Goal: Book appointment/travel/reservation

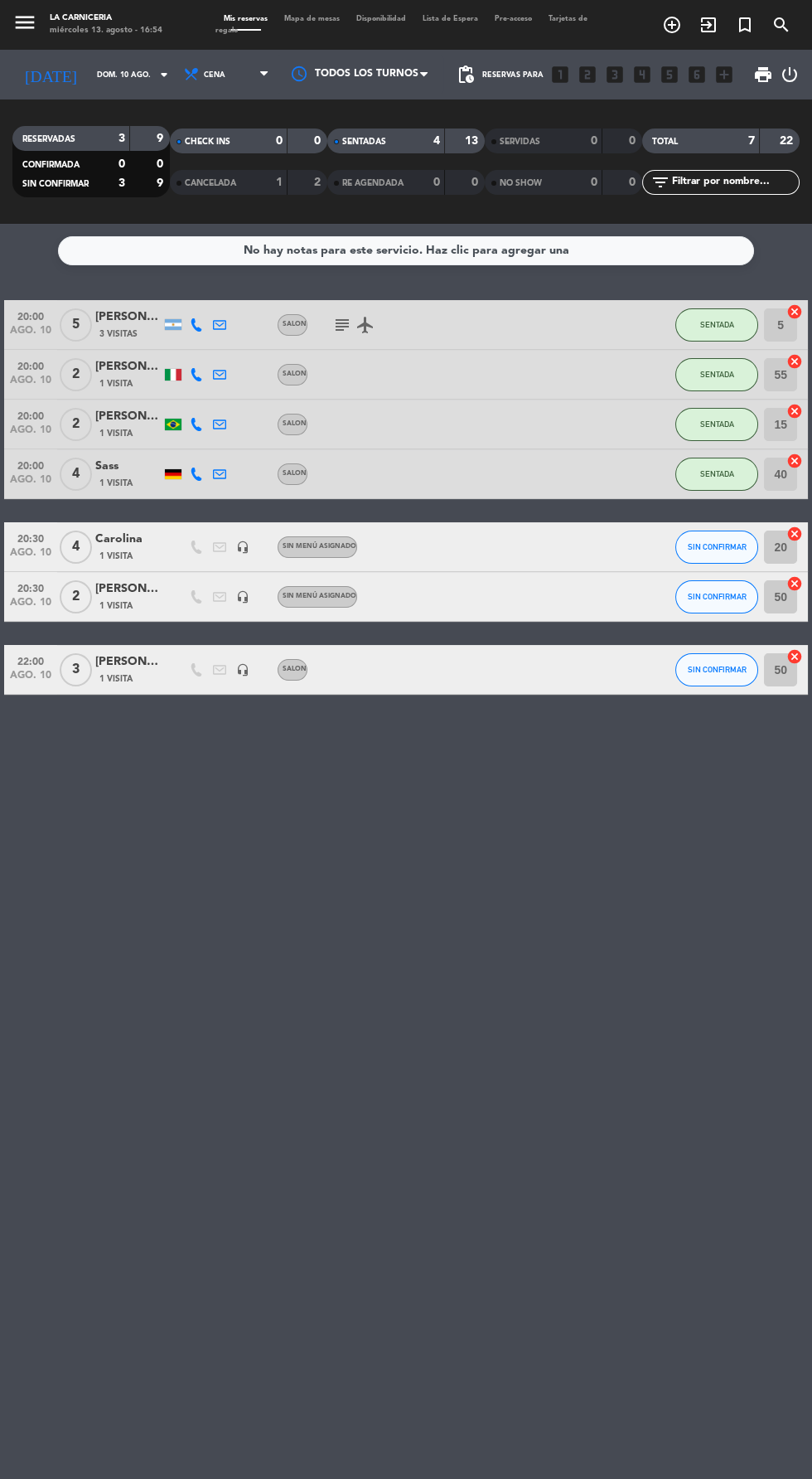
click at [19, 28] on icon "menu" at bounding box center [24, 22] width 25 height 25
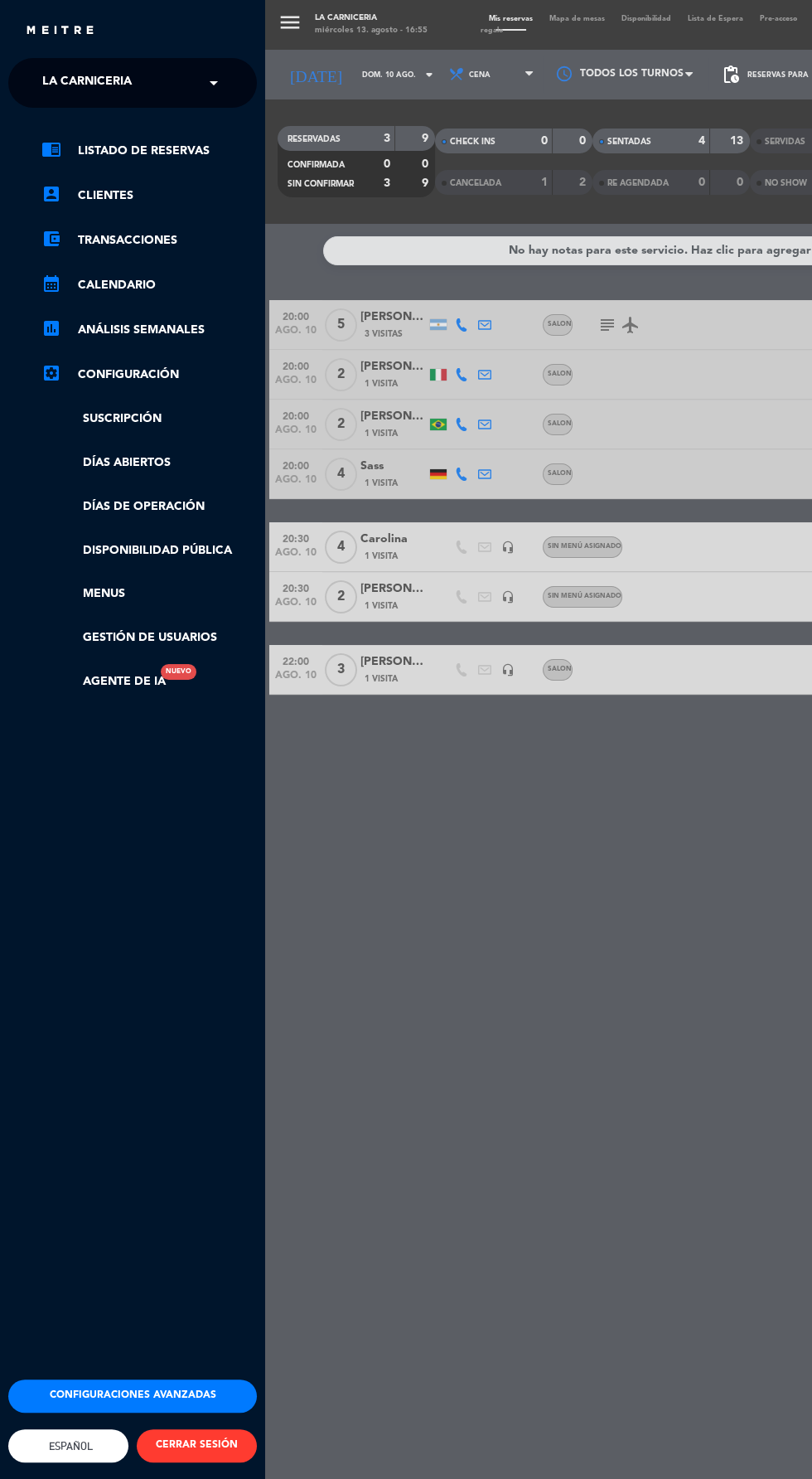
click at [592, 1152] on div "menu La Carniceria [DATE] 13. agosto - 16:55 Mis reservas Mapa de mesas Disponi…" at bounding box center [671, 740] width 812 height 1479
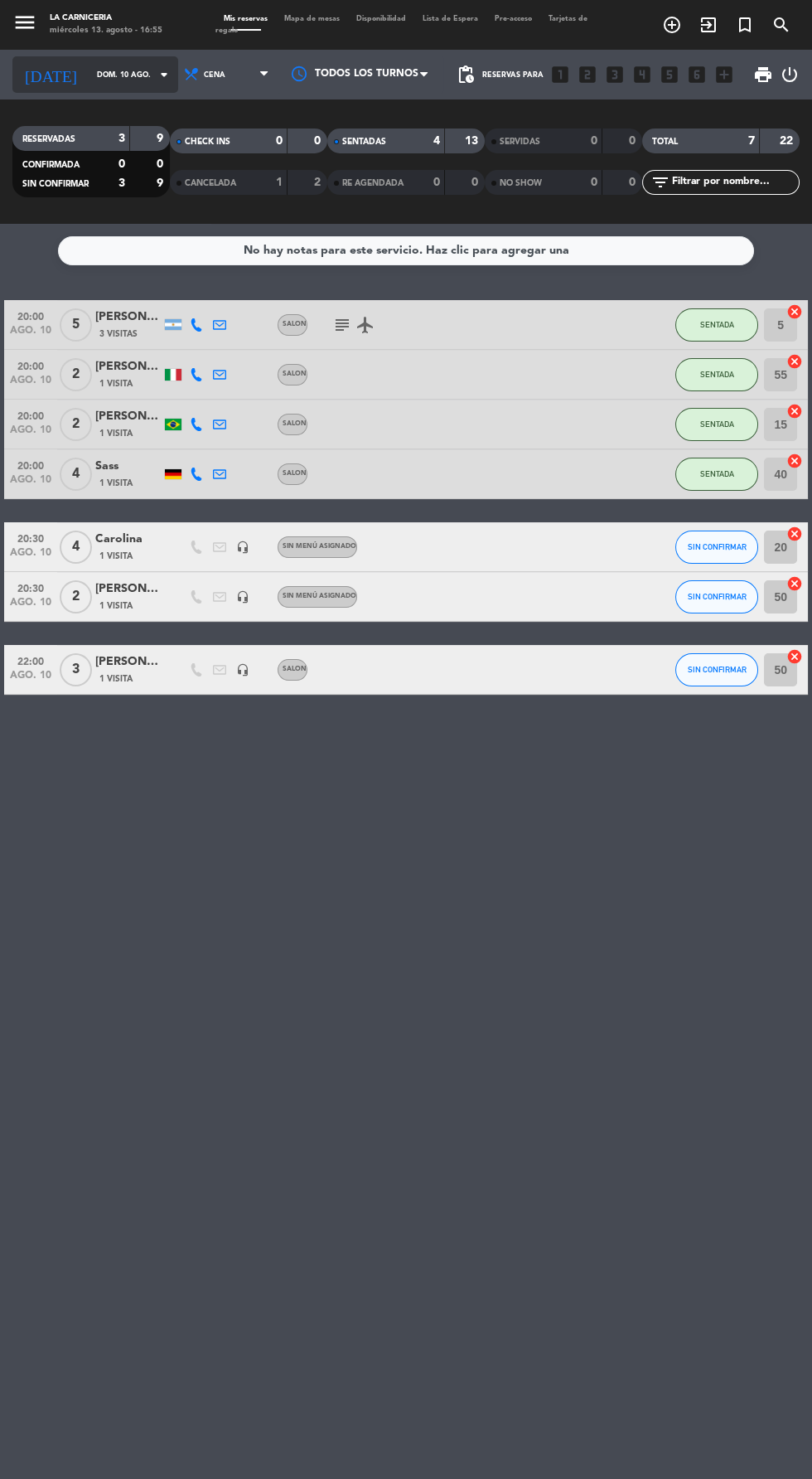
click at [110, 74] on input "dom. 10 ago." at bounding box center [141, 75] width 105 height 26
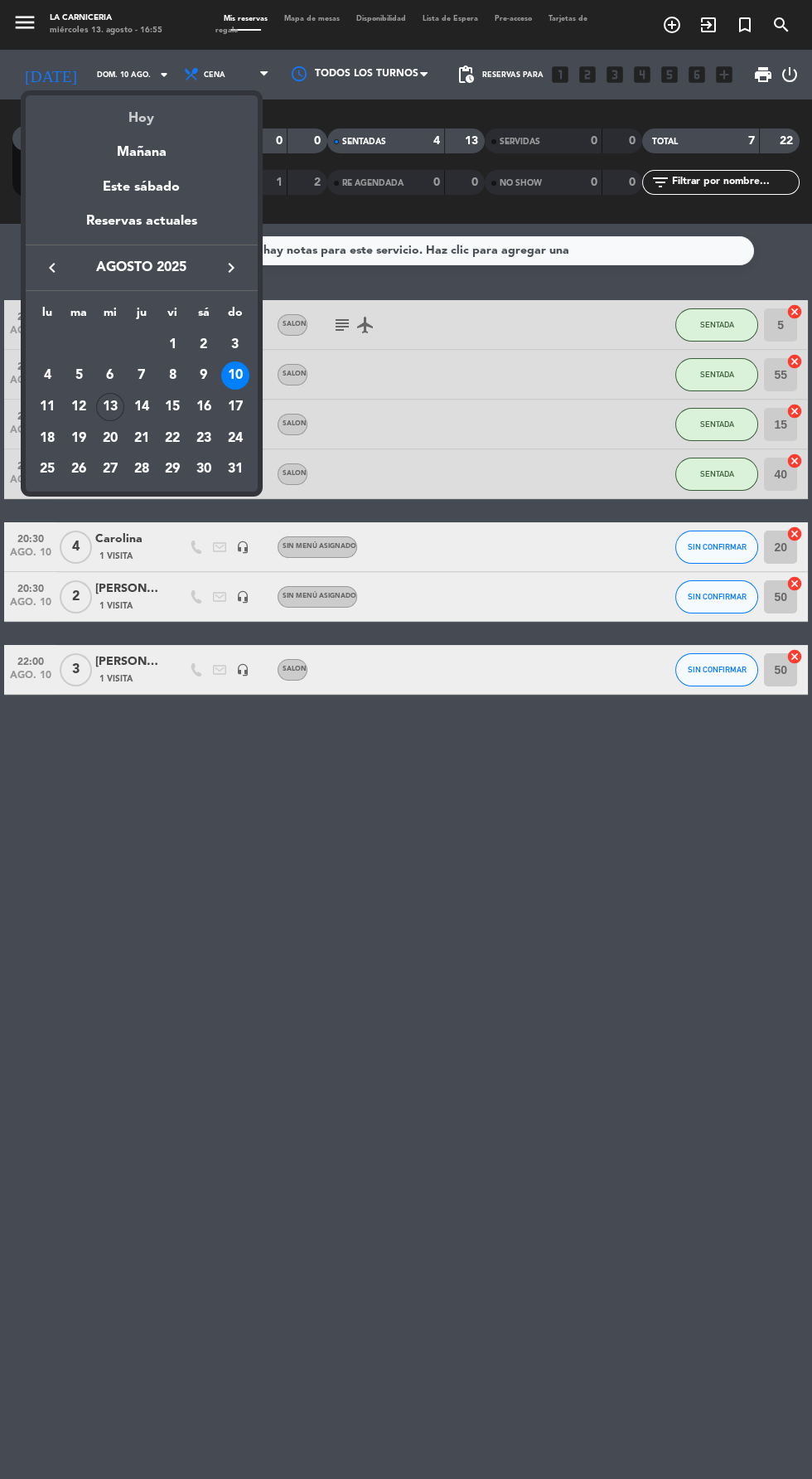
click at [138, 118] on div "Hoy" at bounding box center [142, 112] width 232 height 34
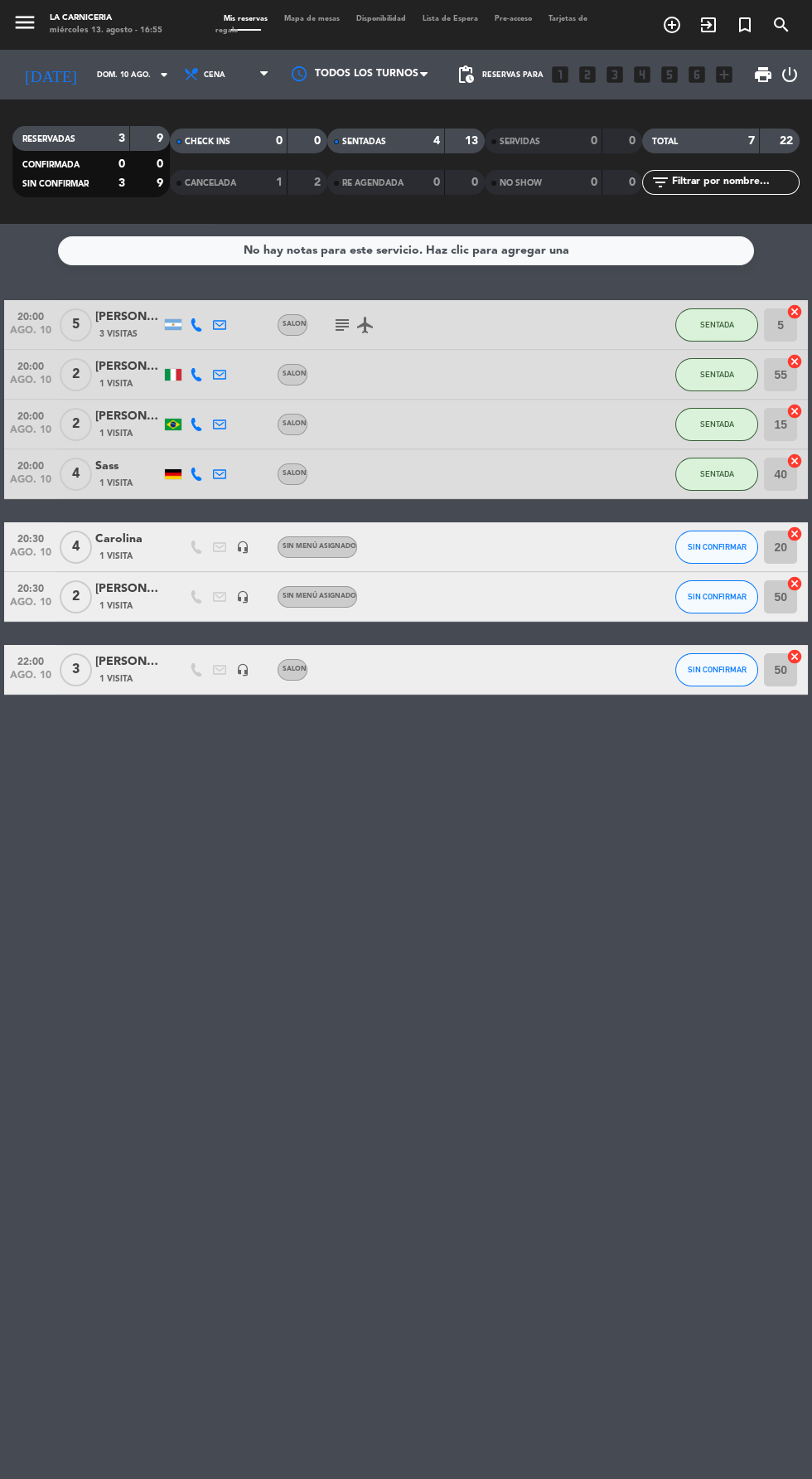
type input "mié. 13 ago."
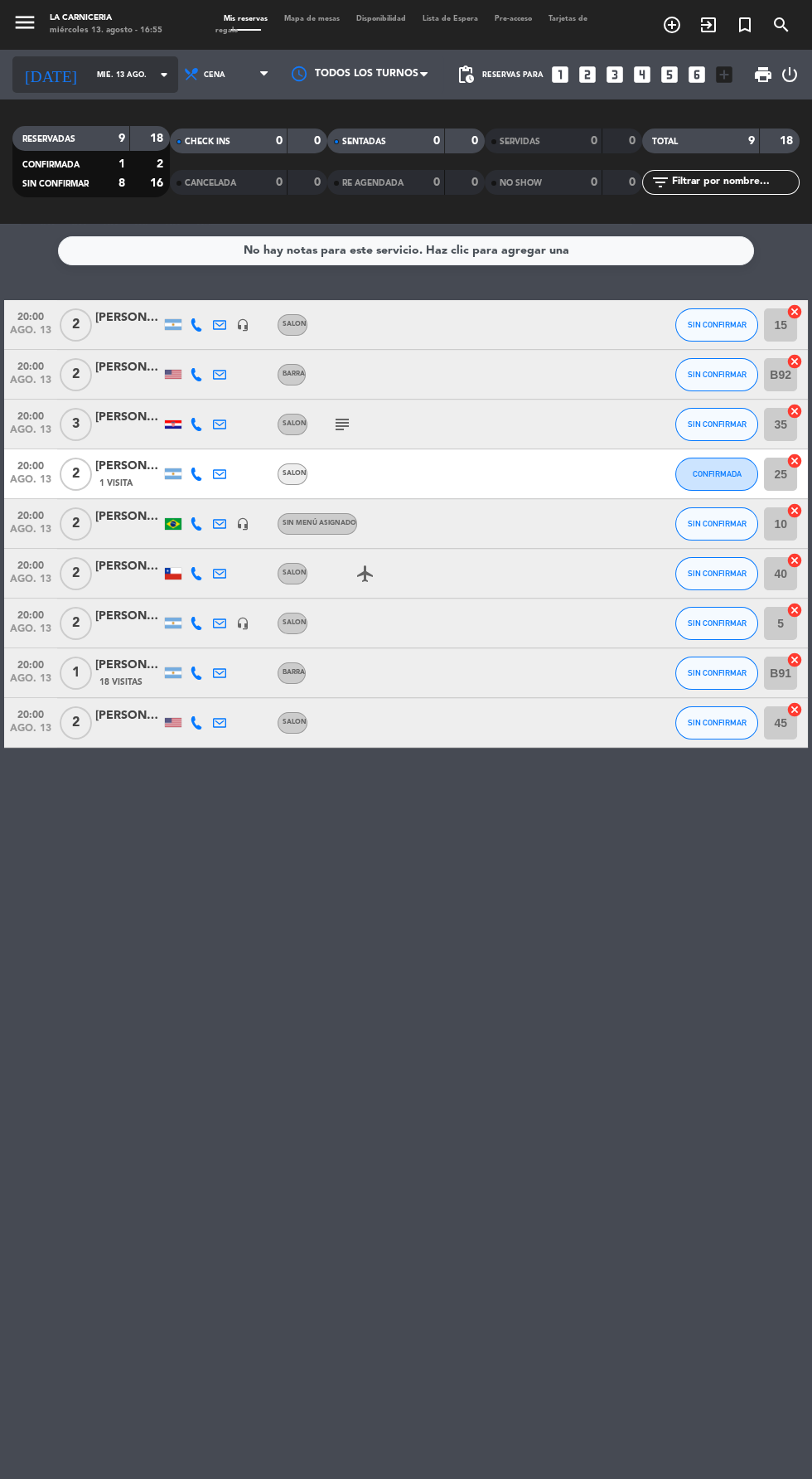
click at [92, 71] on input "mié. 13 ago." at bounding box center [141, 75] width 105 height 26
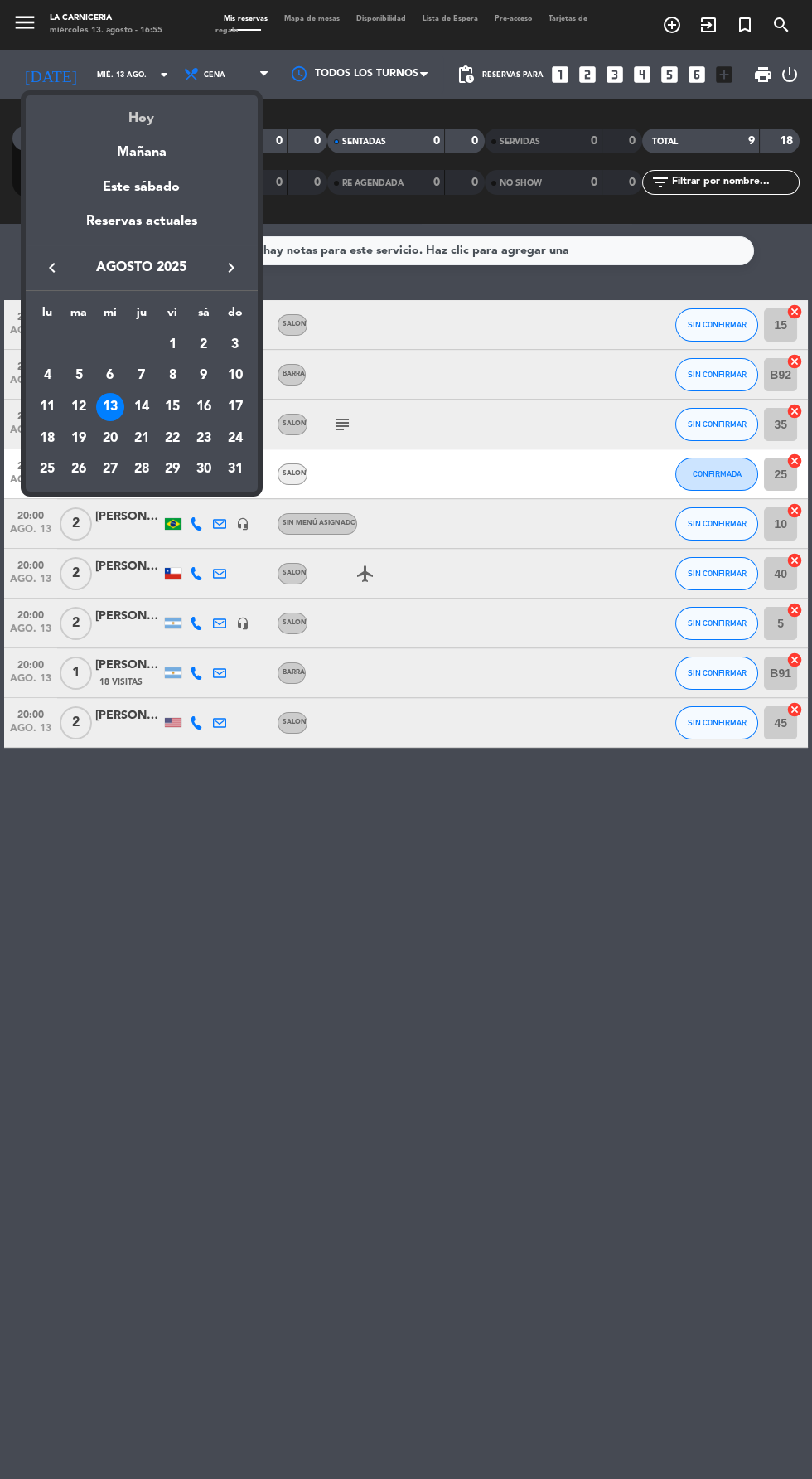
click at [145, 109] on div "Hoy" at bounding box center [142, 112] width 232 height 34
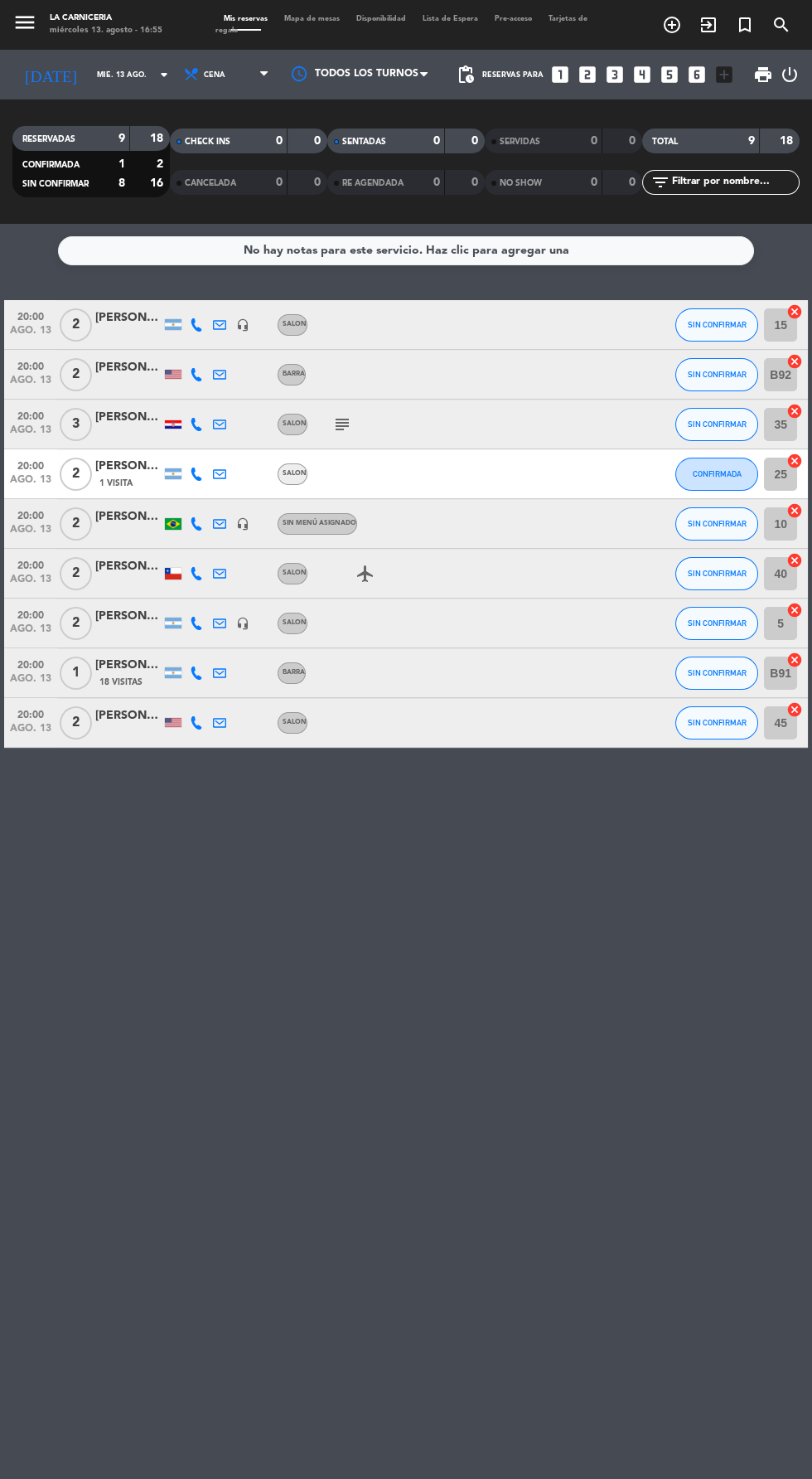
click at [318, 18] on span "Mapa de mesas" at bounding box center [311, 18] width 72 height 8
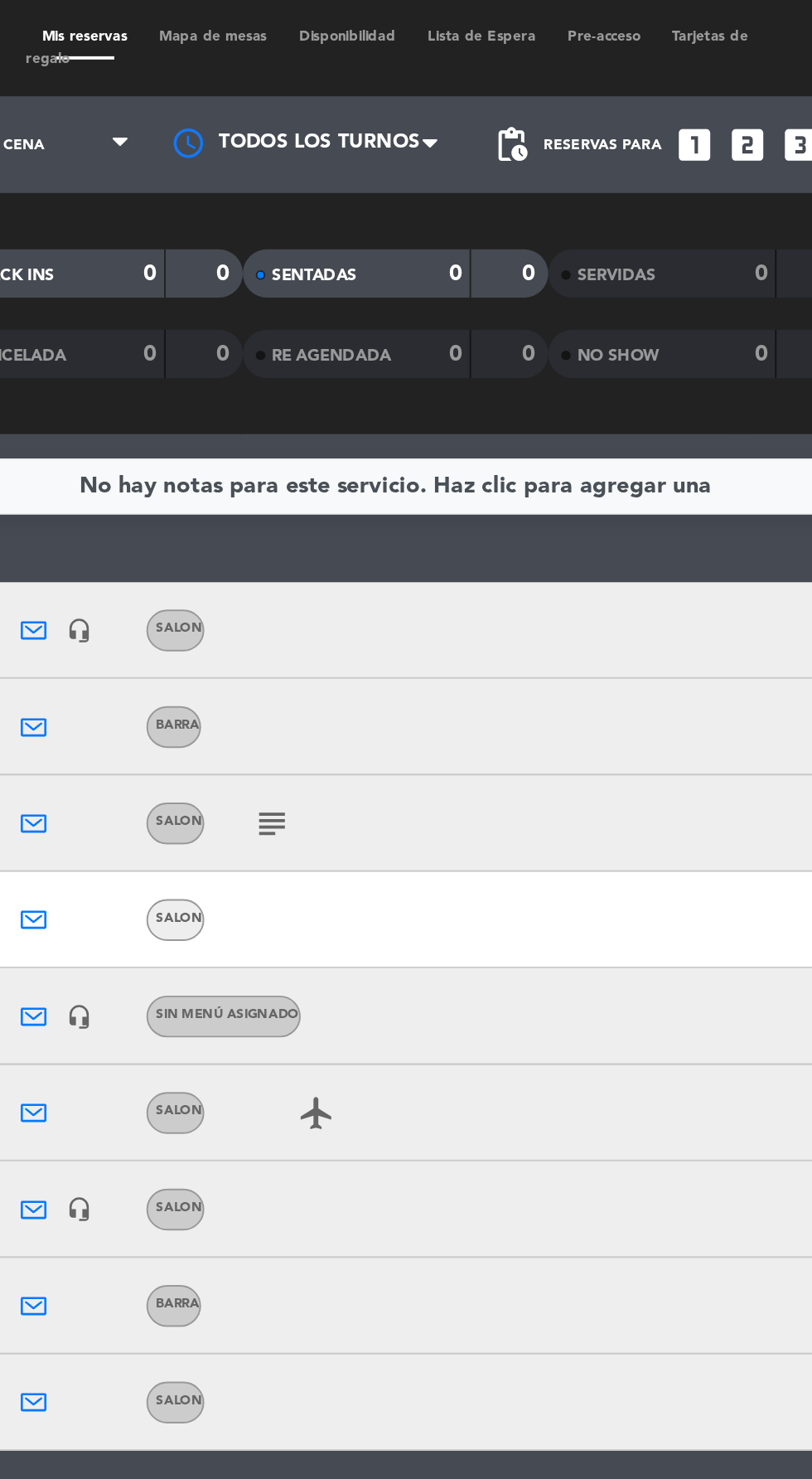
click at [316, 21] on span "Mapa de mesas" at bounding box center [311, 18] width 72 height 8
